Goal: Information Seeking & Learning: Learn about a topic

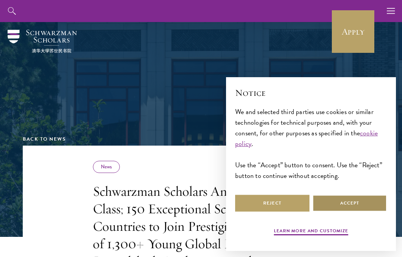
click at [334, 202] on button "Accept" at bounding box center [350, 202] width 74 height 17
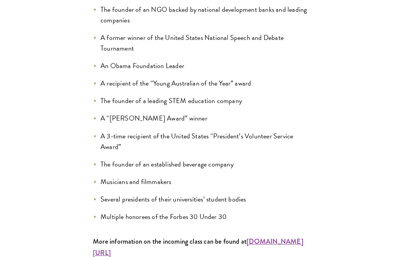
scroll to position [823, 0]
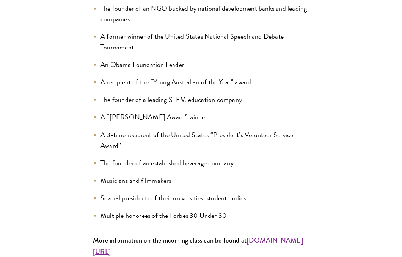
click at [146, 235] on strong "www.schwarzmanscholars.org/scholars" at bounding box center [198, 245] width 211 height 21
click at [158, 235] on strong "www.schwarzmanscholars.org/scholars" at bounding box center [198, 245] width 211 height 21
click at [145, 235] on strong "www.schwarzmanscholars.org/scholars" at bounding box center [198, 245] width 211 height 21
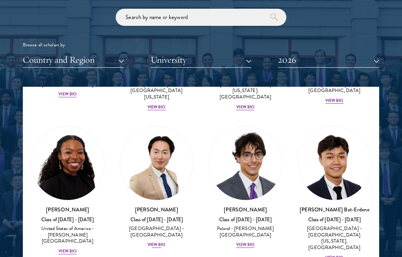
scroll to position [601, 0]
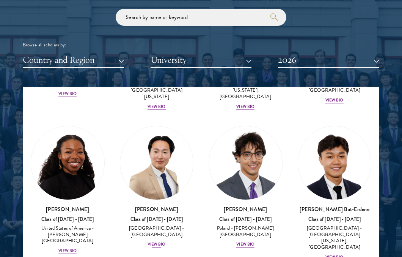
click at [160, 241] on div "View Bio" at bounding box center [157, 244] width 18 height 6
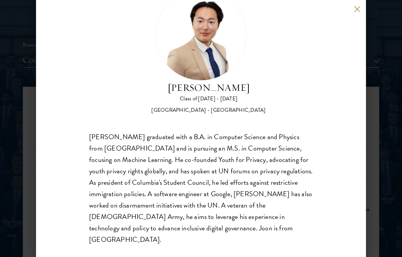
scroll to position [33, 0]
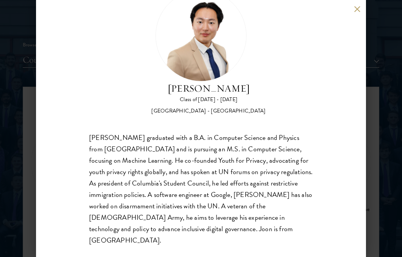
click at [357, 10] on button at bounding box center [357, 9] width 6 height 6
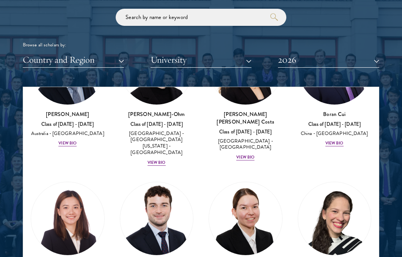
scroll to position [1129, 0]
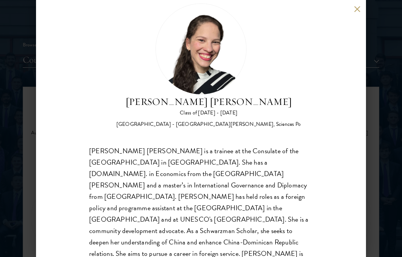
scroll to position [24, 0]
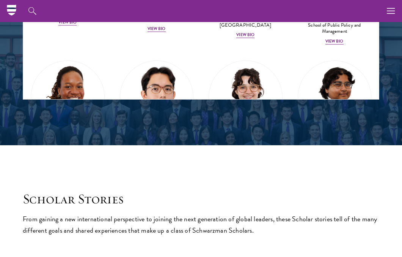
scroll to position [1133, 0]
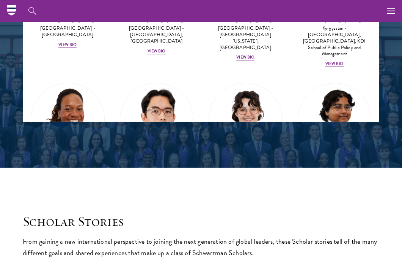
click at [190, 83] on link "Jason Adelhoefer Class of 2025 - 2026 Germany - Berlin Humboldt University View…" at bounding box center [157, 144] width 74 height 122
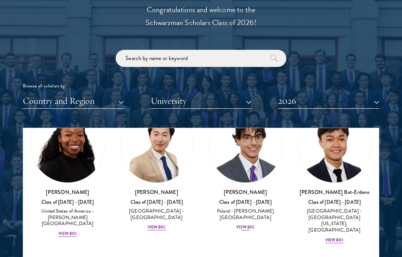
scroll to position [671, 0]
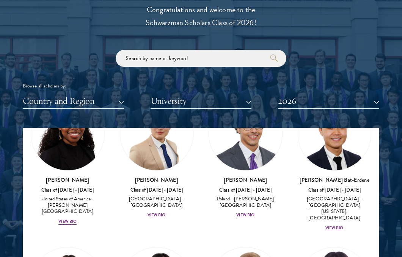
click at [158, 212] on div "View Bio" at bounding box center [157, 215] width 18 height 6
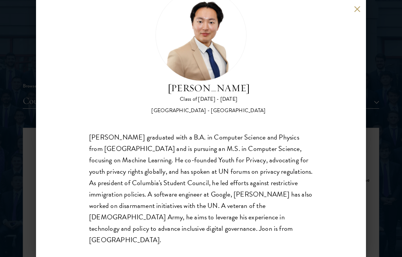
scroll to position [33, 0]
click at [358, 8] on button at bounding box center [357, 9] width 6 height 6
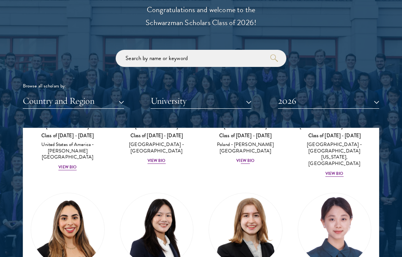
scroll to position [759, 0]
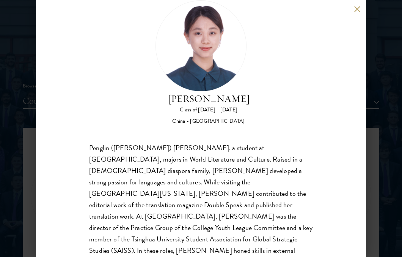
scroll to position [27, 0]
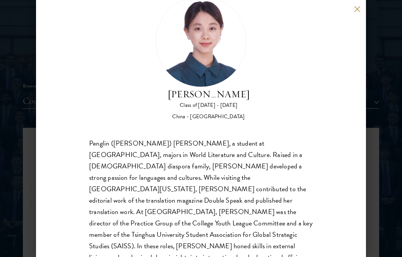
click at [358, 8] on button at bounding box center [357, 9] width 6 height 6
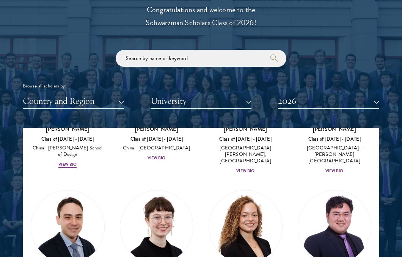
scroll to position [1019, 0]
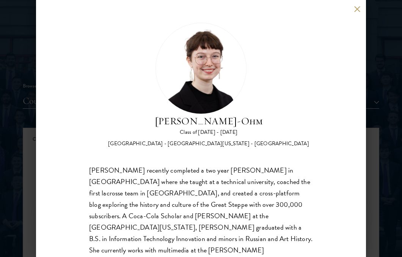
scroll to position [17, 0]
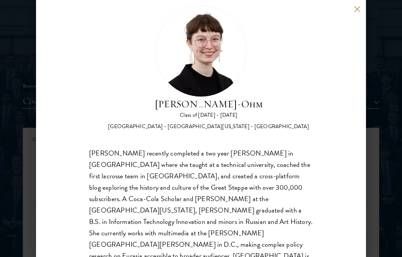
click at [353, 9] on div "[PERSON_NAME]-Ohm Class of [DATE] - [DATE] [GEOGRAPHIC_DATA] - [GEOGRAPHIC_DATA…" at bounding box center [201, 128] width 330 height 257
click at [357, 9] on button at bounding box center [357, 9] width 6 height 6
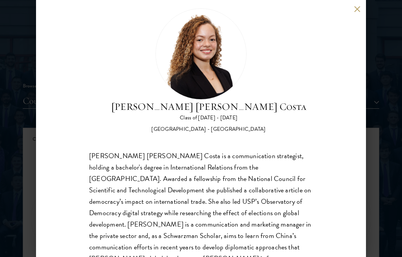
scroll to position [11, 0]
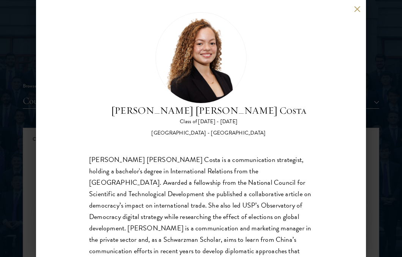
click at [359, 6] on button at bounding box center [357, 9] width 6 height 6
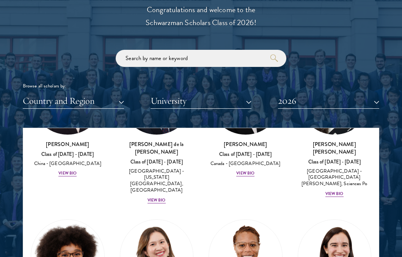
scroll to position [1298, 0]
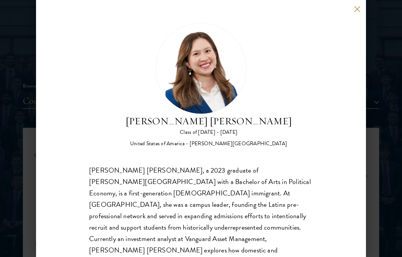
click at [356, 8] on button at bounding box center [357, 9] width 6 height 6
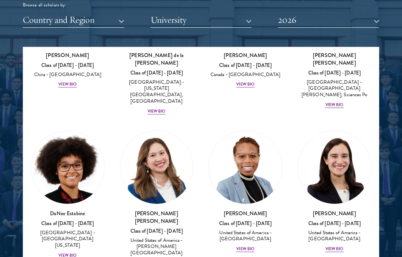
scroll to position [987, 0]
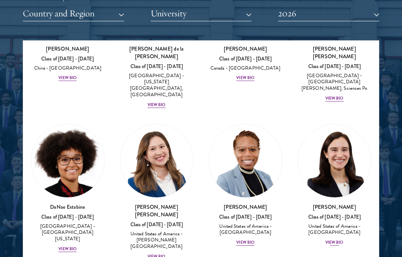
click at [331, 239] on div "View Bio" at bounding box center [335, 242] width 18 height 6
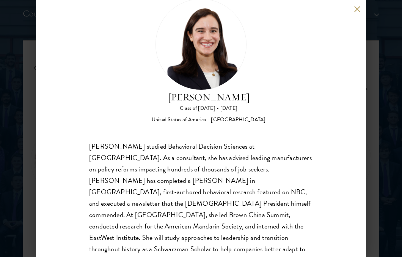
scroll to position [33, 0]
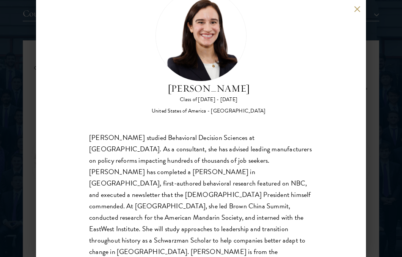
click at [357, 7] on button at bounding box center [357, 9] width 6 height 6
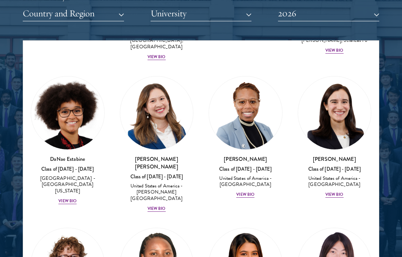
scroll to position [1357, 0]
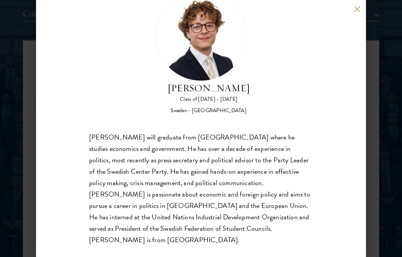
scroll to position [33, 0]
click at [356, 7] on button at bounding box center [357, 9] width 6 height 6
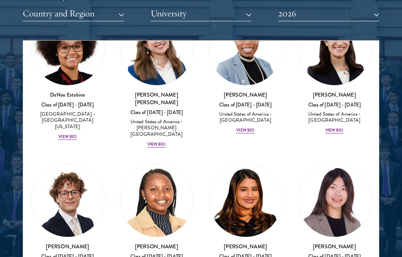
scroll to position [1416, 0]
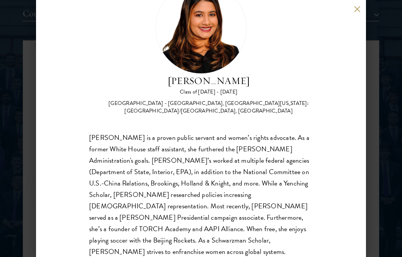
scroll to position [55, 0]
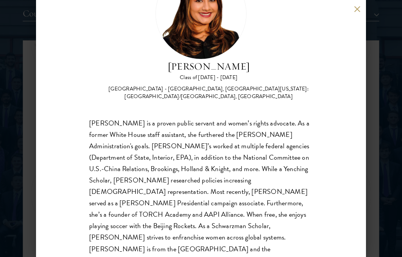
click at [358, 8] on button at bounding box center [357, 9] width 6 height 6
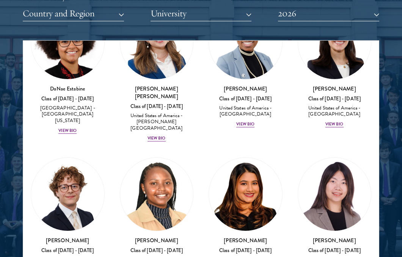
scroll to position [1416, 0]
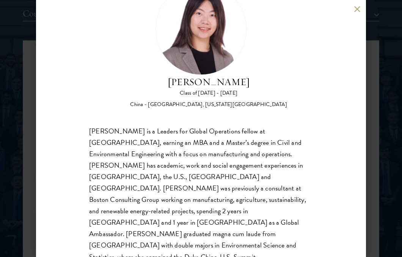
scroll to position [30, 0]
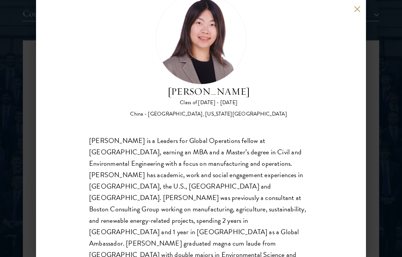
click at [358, 8] on button at bounding box center [357, 9] width 6 height 6
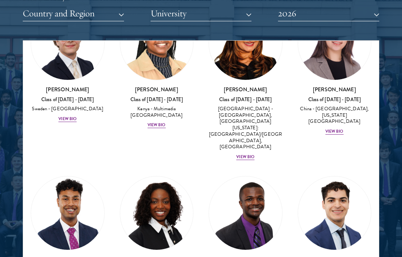
scroll to position [1567, 0]
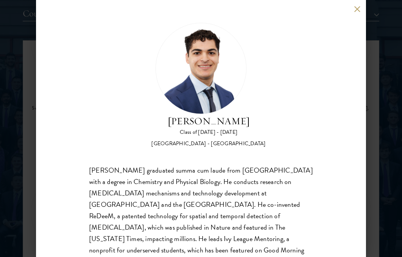
click at [356, 7] on button at bounding box center [357, 9] width 6 height 6
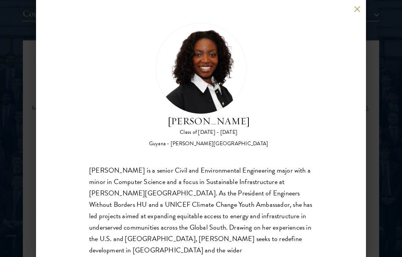
click at [357, 10] on button at bounding box center [357, 9] width 6 height 6
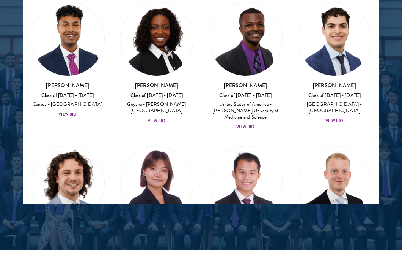
scroll to position [1683, 0]
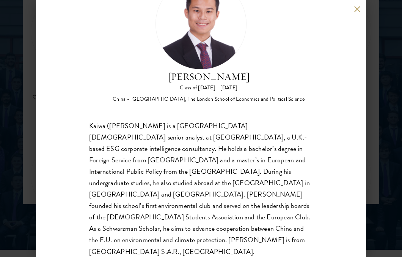
scroll to position [44, 0]
click at [357, 9] on button at bounding box center [357, 9] width 6 height 6
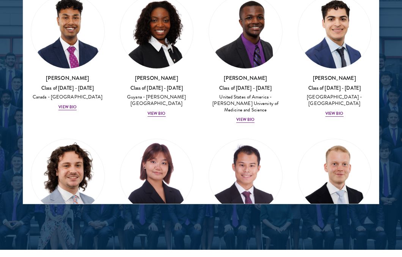
click at [156, 248] on div "View Bio" at bounding box center [157, 251] width 18 height 6
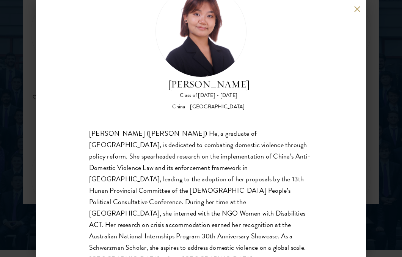
scroll to position [42, 0]
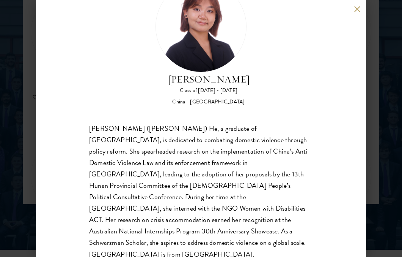
click at [356, 9] on button at bounding box center [357, 9] width 6 height 6
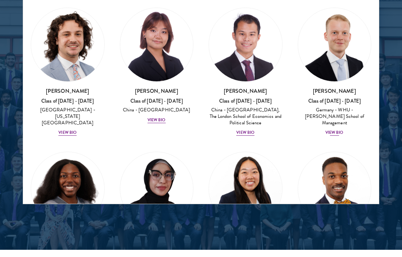
scroll to position [1815, 0]
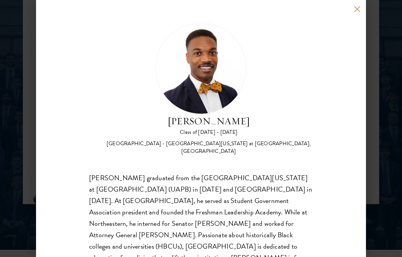
click at [358, 6] on button at bounding box center [357, 9] width 6 height 6
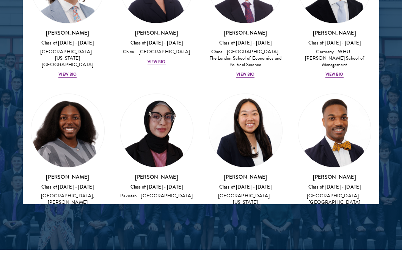
scroll to position [1903, 0]
